Goal: Task Accomplishment & Management: Manage account settings

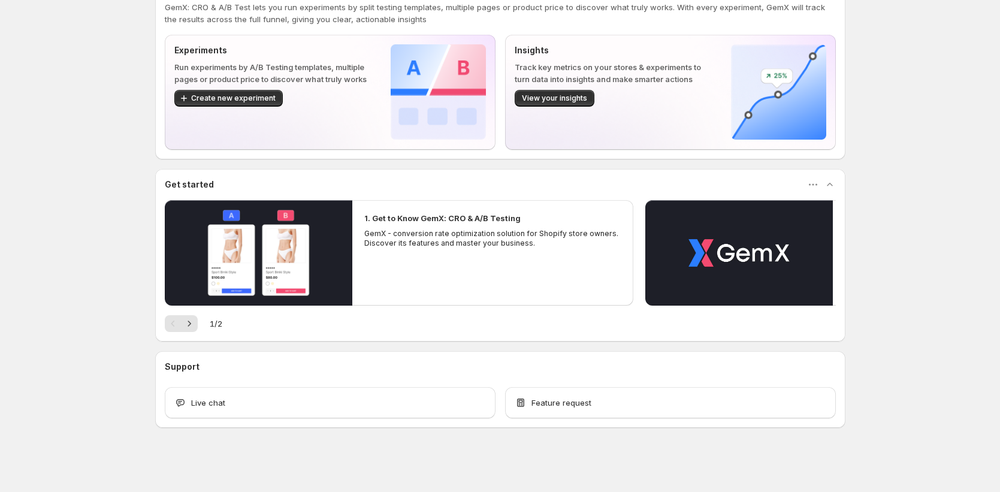
scroll to position [43, 0]
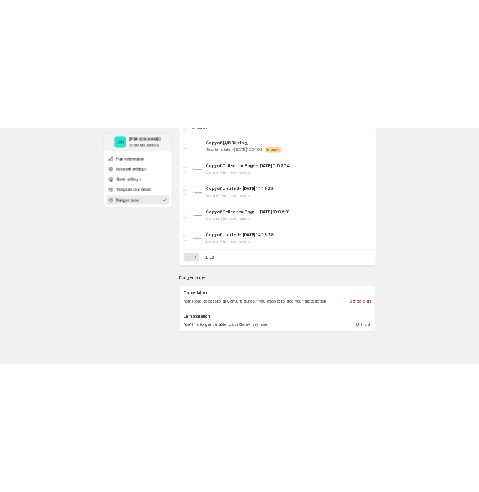
scroll to position [948, 0]
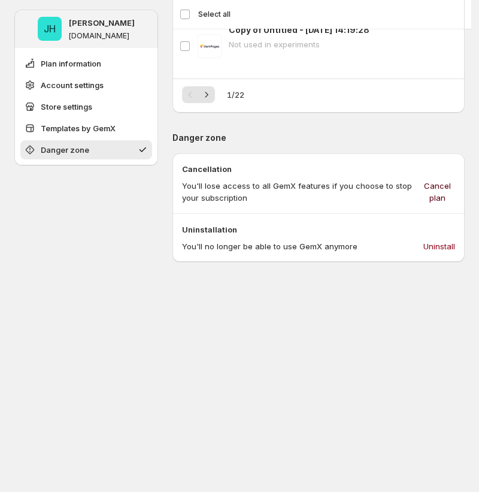
click at [439, 180] on span "Cancel plan" at bounding box center [437, 192] width 35 height 24
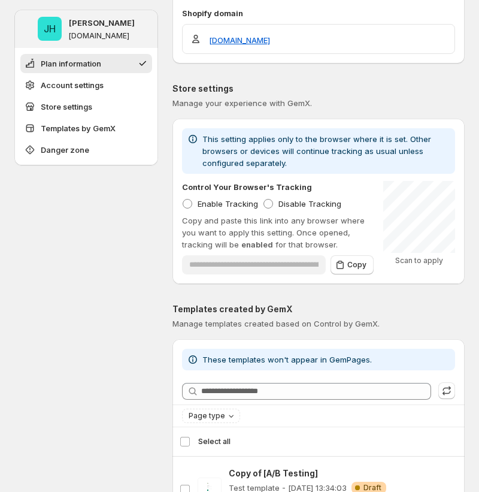
scroll to position [0, 0]
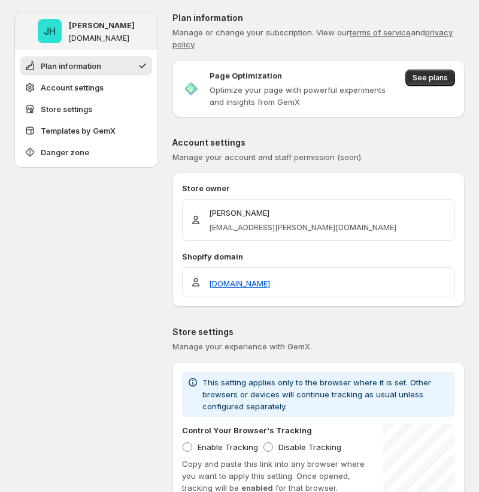
click at [214, 71] on p "Page Optimization" at bounding box center [246, 76] width 73 height 12
drag, startPoint x: 210, startPoint y: 71, endPoint x: 351, endPoint y: 71, distance: 141.4
click at [351, 71] on div "Page Optimization" at bounding box center [305, 76] width 191 height 12
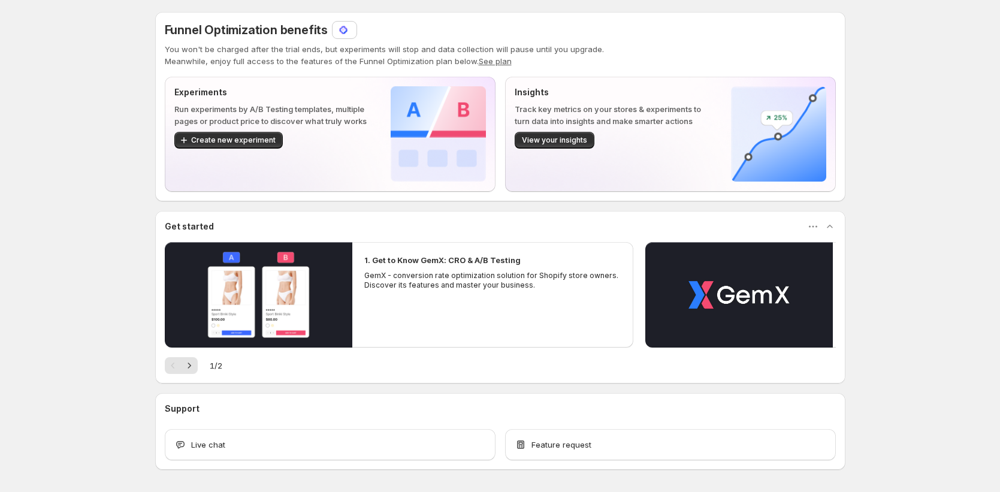
click at [346, 35] on img at bounding box center [343, 30] width 12 height 12
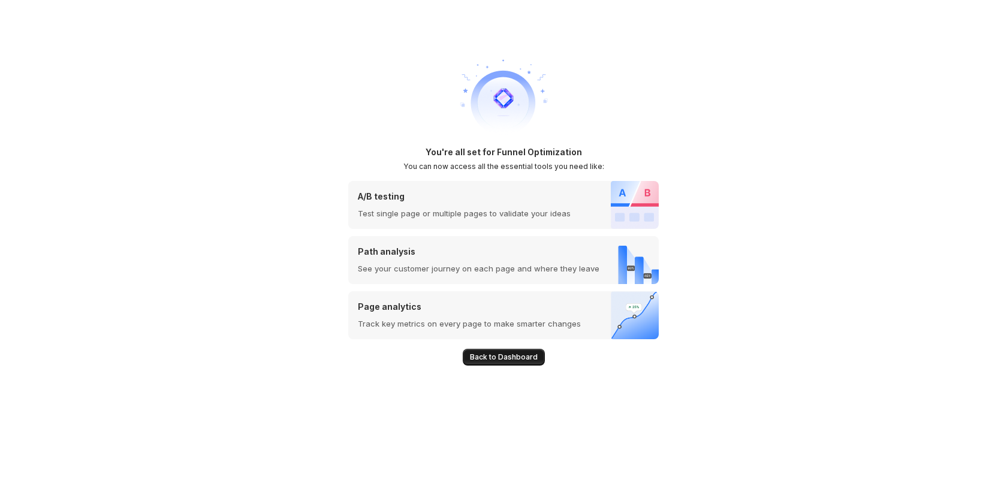
click at [478, 354] on span "Back to Dashboard" at bounding box center [504, 357] width 68 height 10
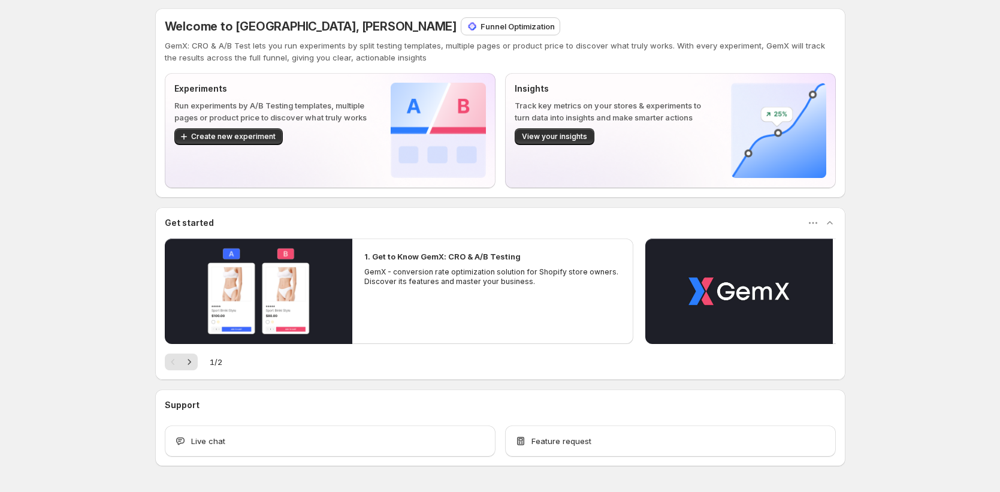
scroll to position [1, 0]
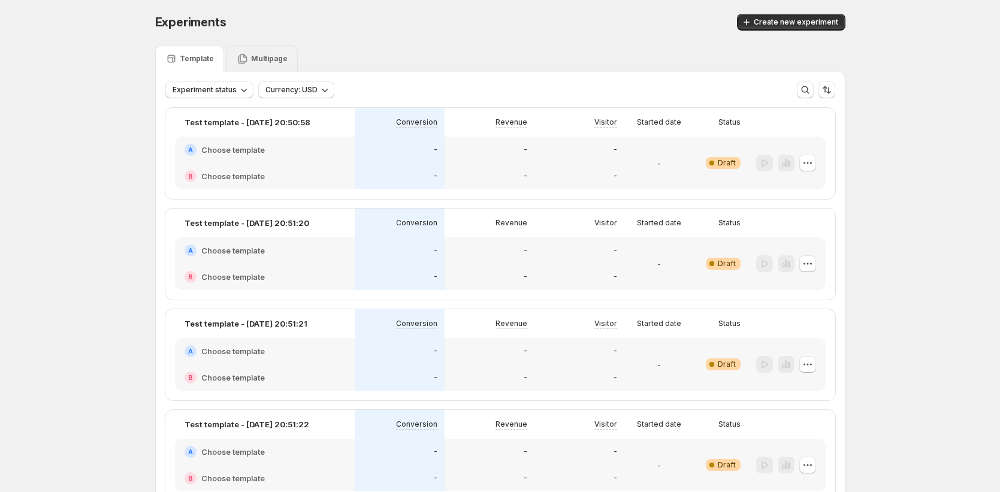
click at [282, 62] on p "Multipage" at bounding box center [269, 59] width 37 height 10
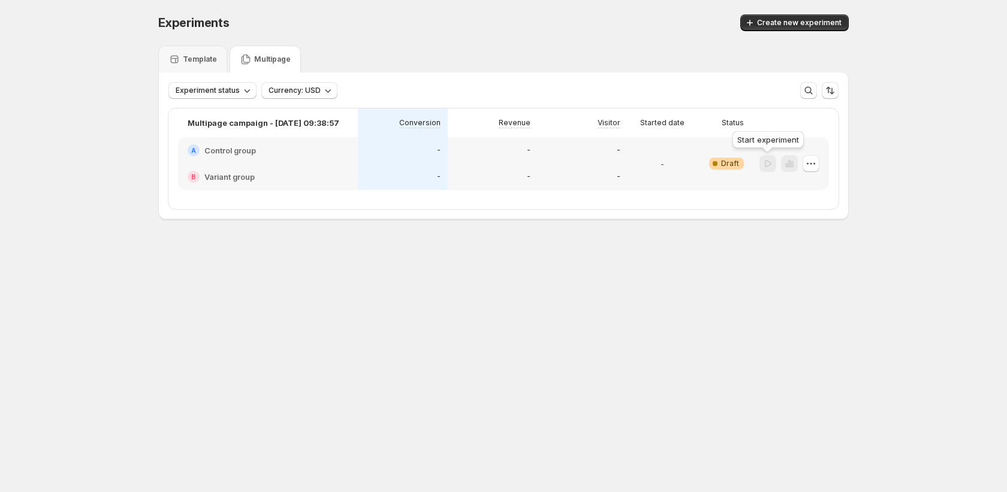
click at [765, 165] on div at bounding box center [767, 163] width 17 height 17
click at [807, 161] on icon "button" at bounding box center [811, 164] width 12 height 12
click at [795, 252] on span "Delete" at bounding box center [802, 250] width 24 height 10
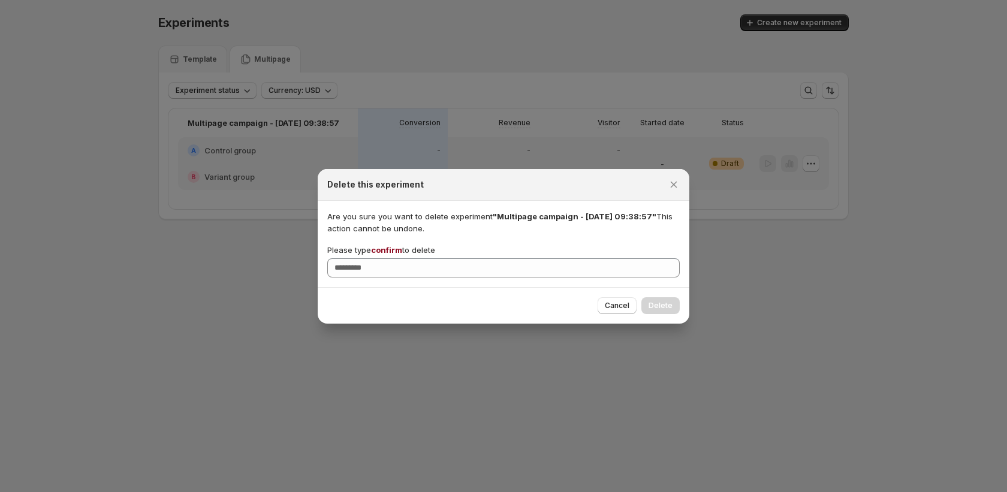
click at [391, 246] on span "confirm" at bounding box center [386, 250] width 31 height 10
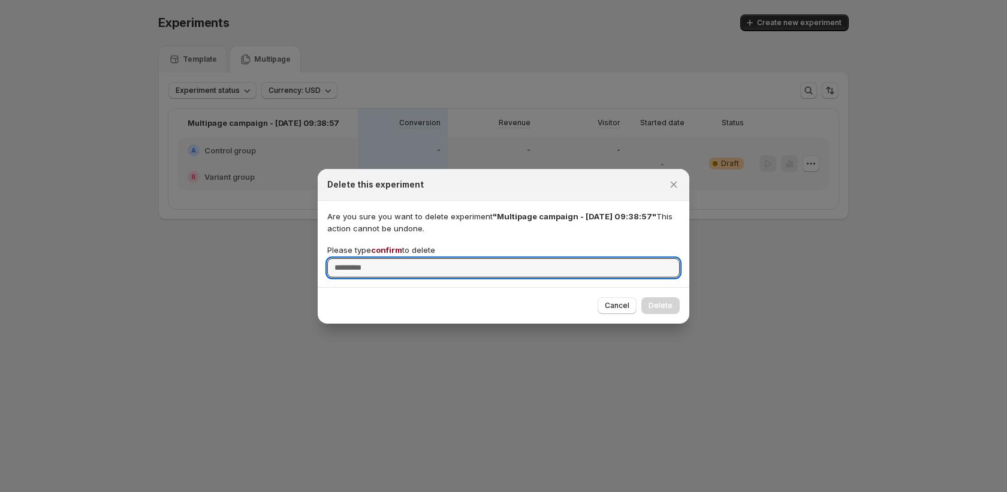
click at [391, 258] on input "Please type confirm to delete" at bounding box center [503, 267] width 352 height 19
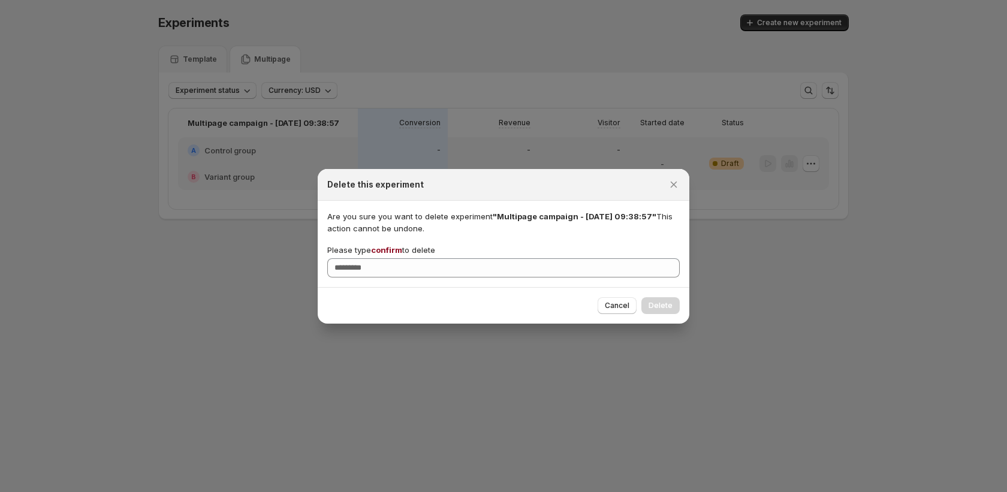
click at [391, 246] on span "confirm" at bounding box center [386, 250] width 31 height 10
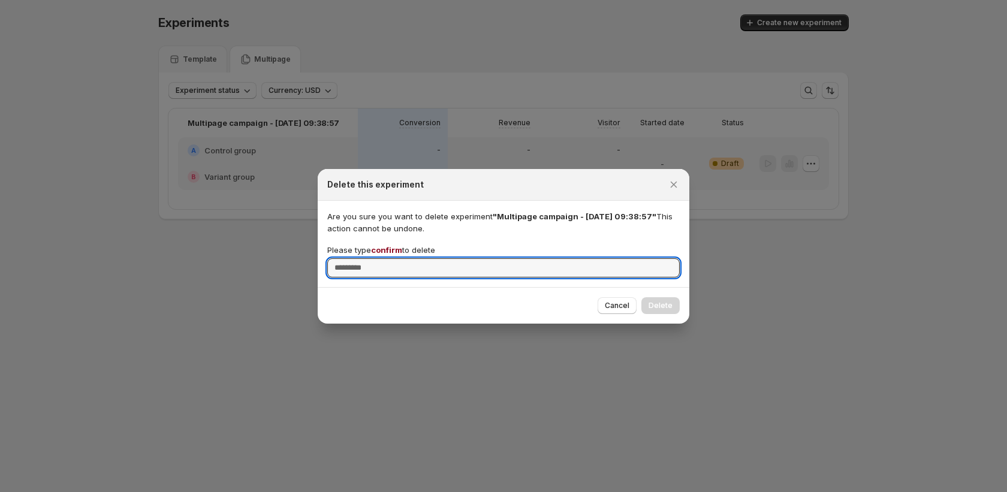
click at [391, 258] on input "Please type confirm to delete" at bounding box center [503, 267] width 352 height 19
click at [389, 249] on span "confirm" at bounding box center [386, 250] width 31 height 10
click at [389, 258] on input "Please type confirm to delete" at bounding box center [503, 267] width 352 height 19
click at [389, 249] on span "confirm" at bounding box center [386, 250] width 31 height 10
click at [389, 258] on input "Please type confirm to delete" at bounding box center [503, 267] width 352 height 19
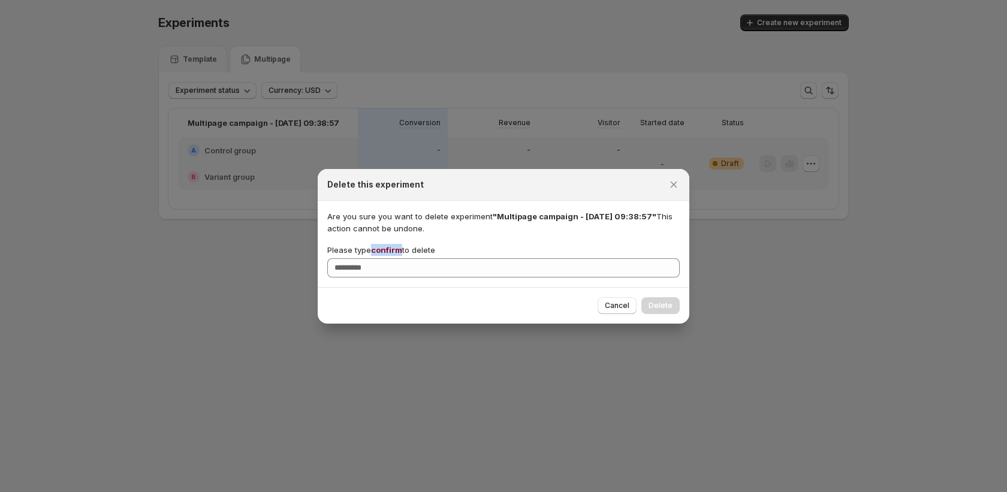
copy span "confirm"
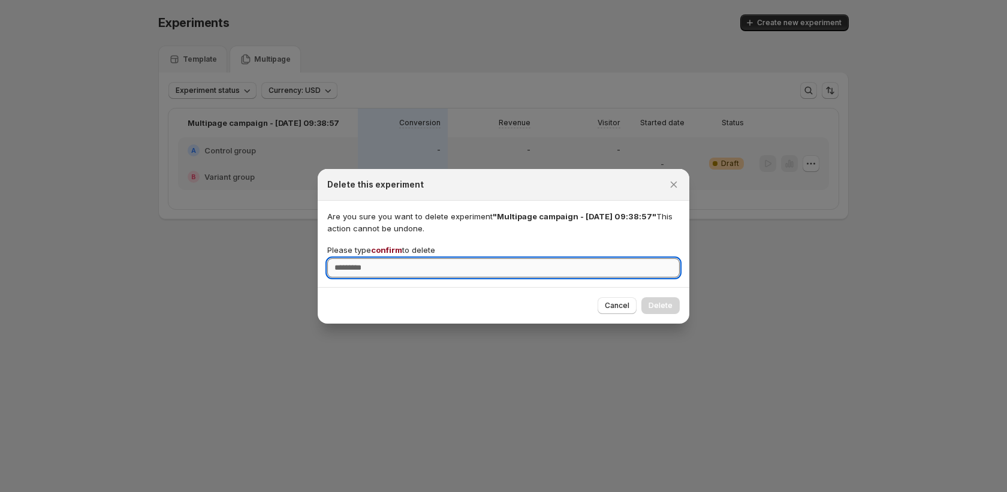
click at [403, 265] on input "Please type confirm to delete" at bounding box center [503, 267] width 352 height 19
paste input "*******"
type input "*******"
click at [663, 305] on span "Delete" at bounding box center [660, 306] width 24 height 10
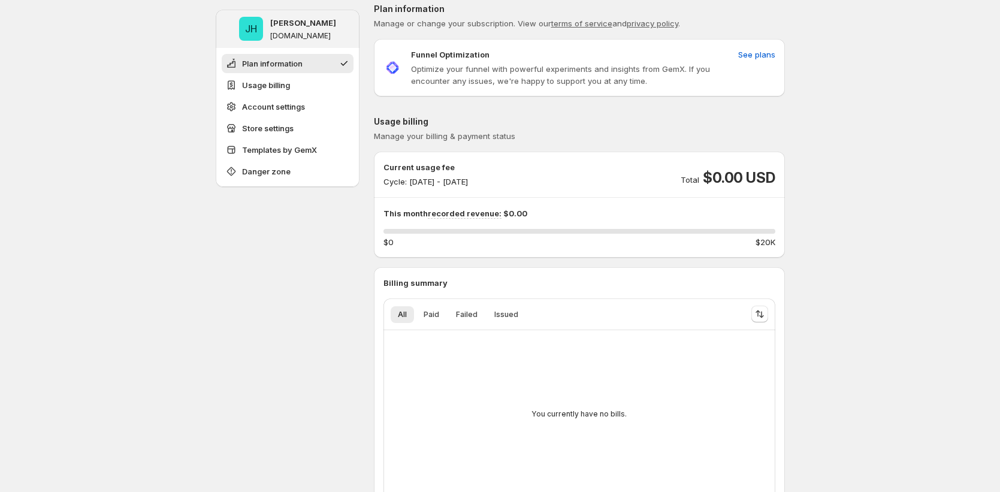
scroll to position [11, 0]
click at [760, 54] on span "See plans" at bounding box center [756, 53] width 37 height 12
click at [758, 48] on span "See plans" at bounding box center [756, 53] width 37 height 12
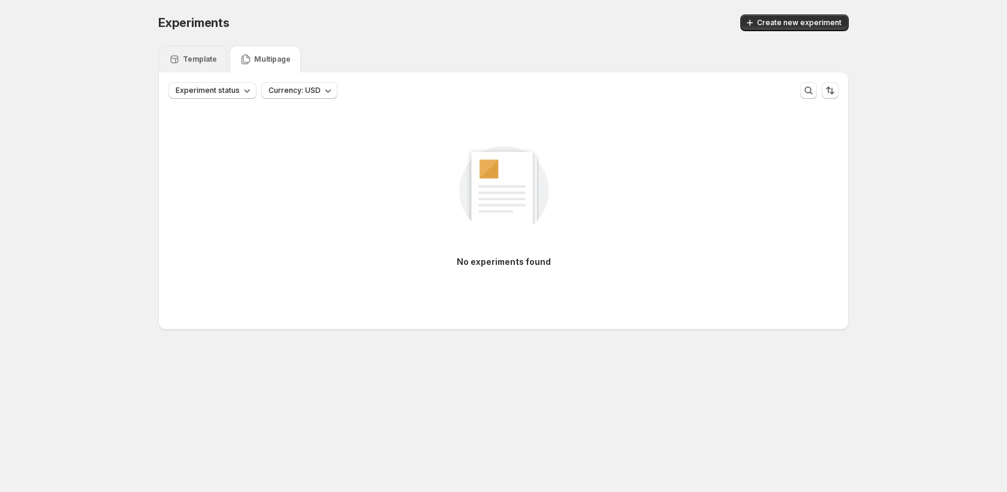
click at [207, 70] on div "Template" at bounding box center [192, 59] width 69 height 27
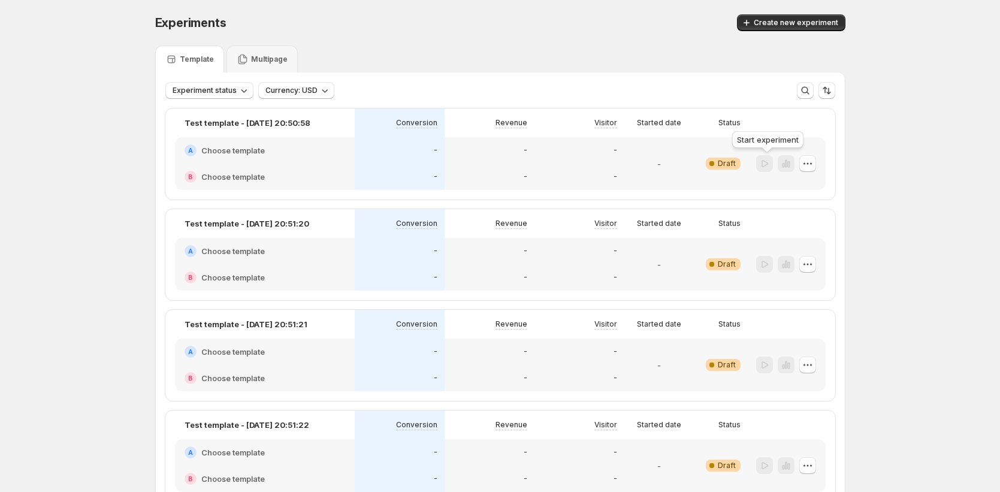
click at [765, 164] on div at bounding box center [764, 163] width 17 height 17
click at [264, 166] on div "B Choose template" at bounding box center [265, 177] width 180 height 26
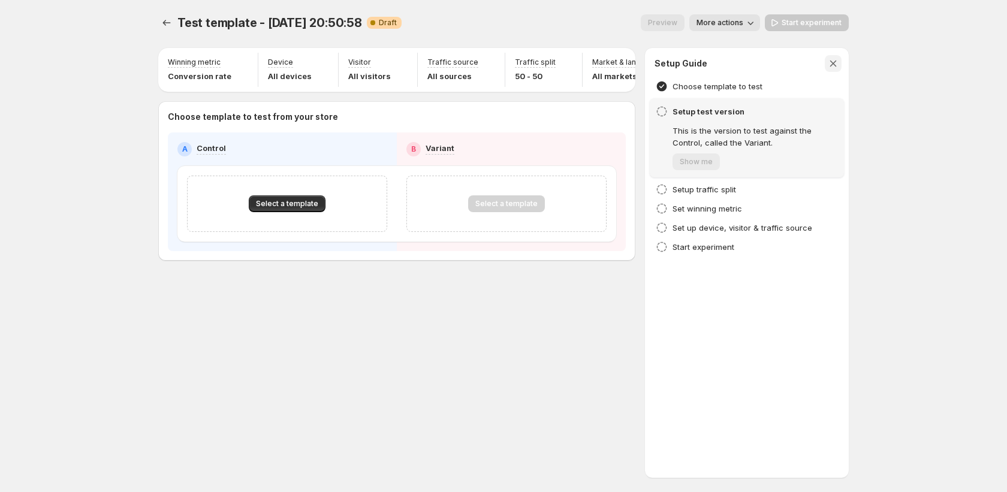
click at [834, 61] on icon "button" at bounding box center [833, 64] width 12 height 12
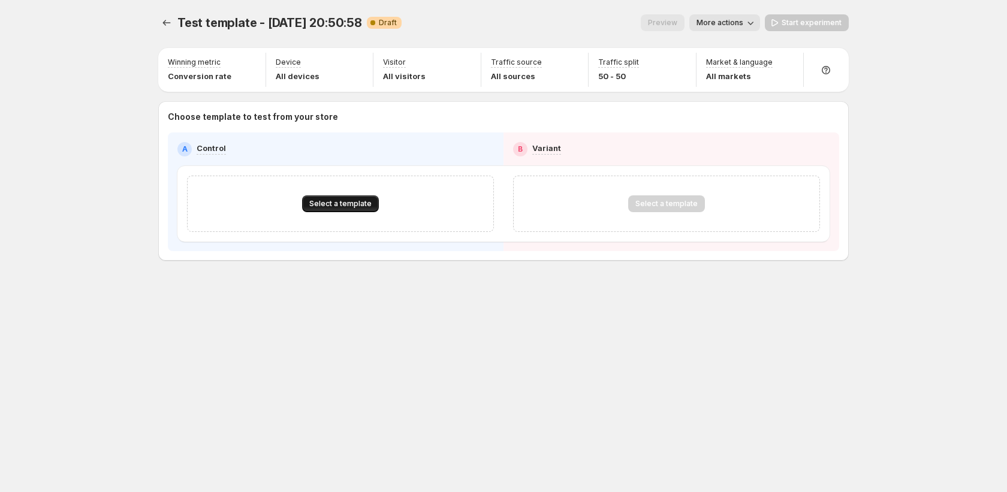
drag, startPoint x: 358, startPoint y: 188, endPoint x: 352, endPoint y: 199, distance: 12.3
click at [358, 188] on div "Select a template" at bounding box center [340, 204] width 307 height 56
click at [349, 204] on span "Select a template" at bounding box center [340, 204] width 62 height 10
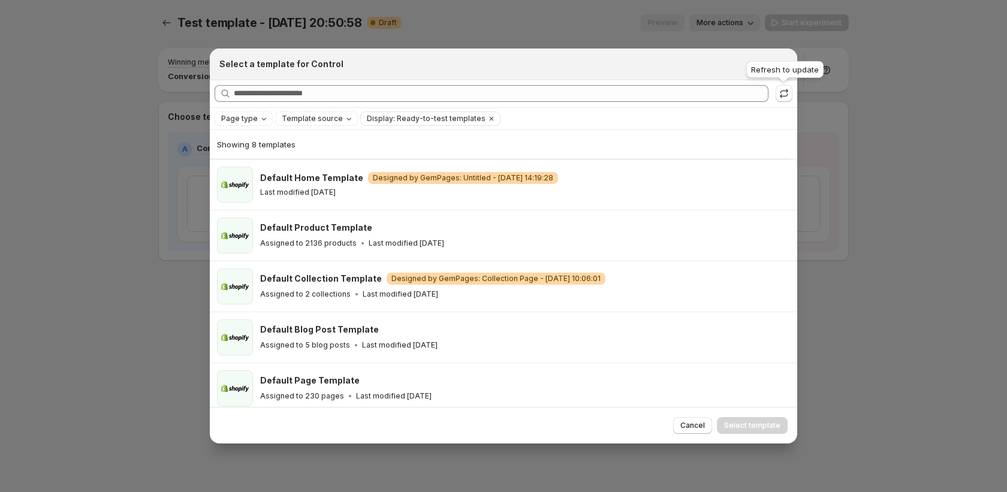
click at [786, 73] on div "Refresh to update" at bounding box center [785, 72] width 82 height 26
click at [784, 64] on icon "Close" at bounding box center [781, 64] width 12 height 12
